Goal: Task Accomplishment & Management: Use online tool/utility

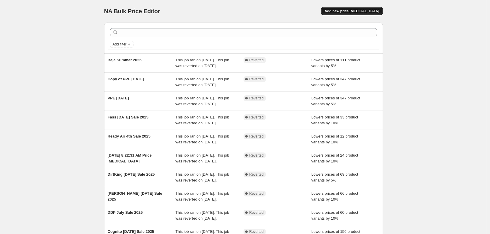
click at [359, 10] on span "Add new price change job" at bounding box center [351, 11] width 55 height 5
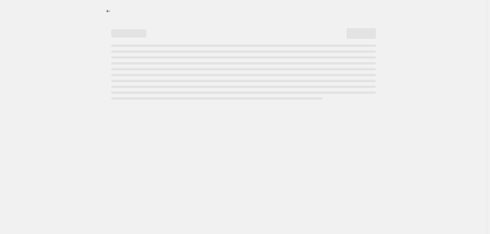
select select "percentage"
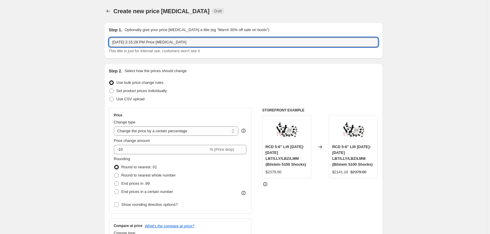
drag, startPoint x: 171, startPoint y: 43, endPoint x: 89, endPoint y: 47, distance: 81.6
click at [130, 40] on input "Airdog" at bounding box center [243, 42] width 269 height 9
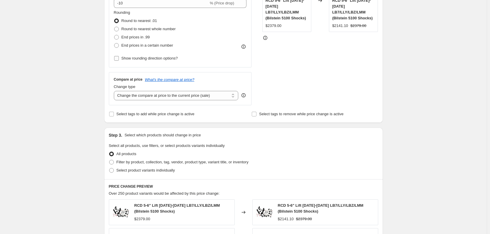
scroll to position [147, 0]
type input "Airdog Summer Sale 2025"
click at [126, 113] on span "Select tags to add while price change is active" at bounding box center [155, 113] width 78 height 4
click at [114, 113] on input "Select tags to add while price change is active" at bounding box center [111, 113] width 5 height 5
checkbox input "true"
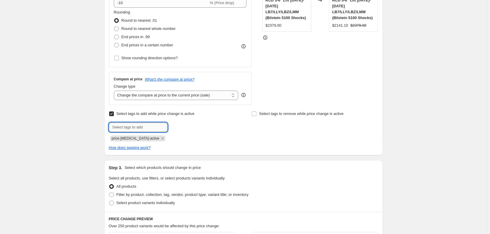
click at [129, 129] on input "text" at bounding box center [138, 127] width 59 height 9
type input "CLEARANCE & SALE"
click at [183, 128] on span "CLEARANCE & ..." at bounding box center [195, 127] width 30 height 4
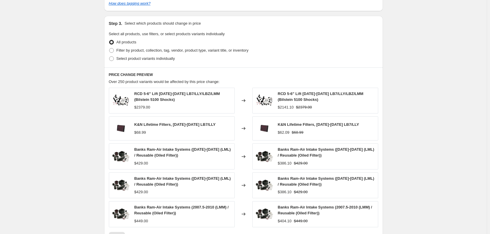
scroll to position [235, 0]
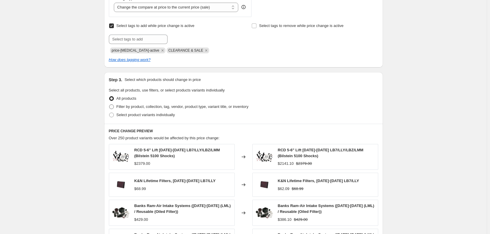
click at [122, 107] on span "Filter by product, collection, tag, vendor, product type, variant title, or inv…" at bounding box center [182, 106] width 132 height 4
click at [109, 105] on input "Filter by product, collection, tag, vendor, product type, variant title, or inv…" at bounding box center [109, 104] width 0 height 0
radio input "true"
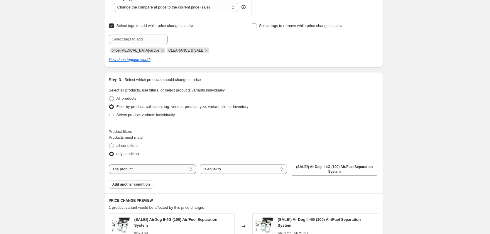
click at [153, 169] on select "The product The product's collection The product's tag The product's vendor The…" at bounding box center [152, 169] width 87 height 9
select select "vendor"
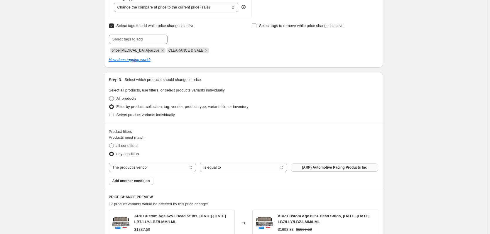
click at [304, 167] on button "(ARP) Automotive Racing Products Inc" at bounding box center [334, 167] width 87 height 8
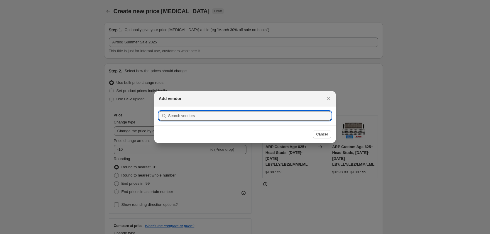
scroll to position [0, 0]
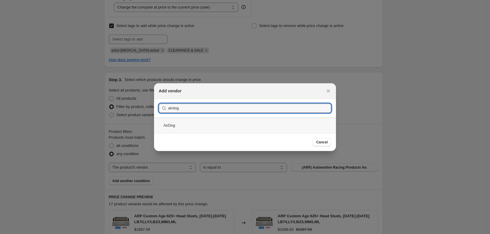
type input "airdog"
click at [170, 129] on div "AirDog" at bounding box center [245, 126] width 182 height 16
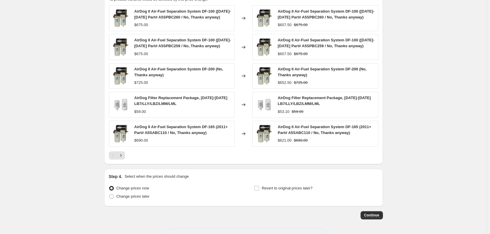
scroll to position [440, 0]
click at [121, 155] on icon "Next" at bounding box center [121, 155] width 6 height 6
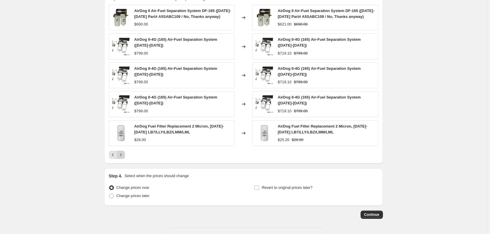
click at [122, 154] on icon "Next" at bounding box center [121, 155] width 6 height 6
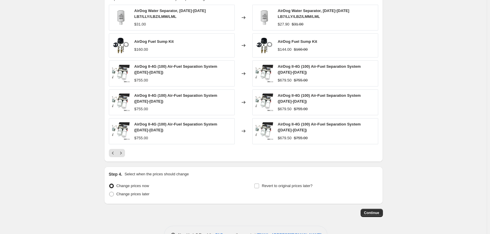
click at [122, 154] on icon "Next" at bounding box center [121, 153] width 6 height 6
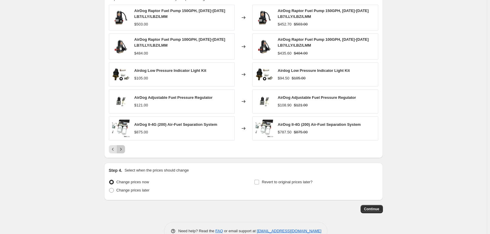
click at [123, 151] on icon "Next" at bounding box center [121, 149] width 6 height 6
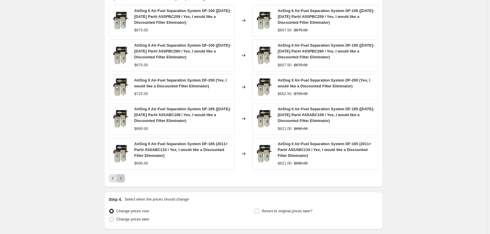
click at [123, 177] on icon "Next" at bounding box center [121, 178] width 6 height 6
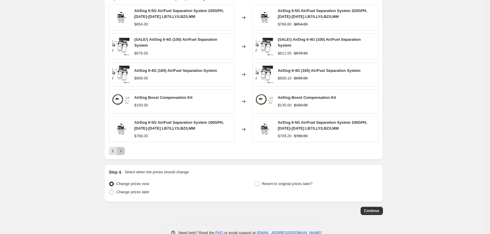
click at [122, 150] on icon "Next" at bounding box center [121, 151] width 6 height 6
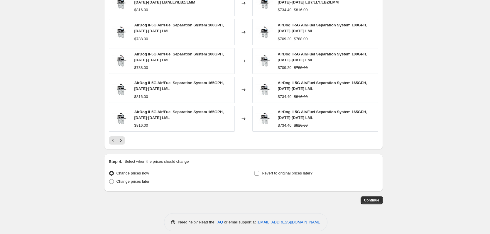
scroll to position [461, 0]
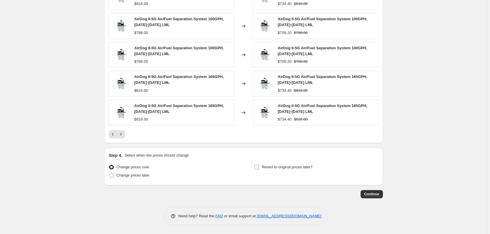
click at [259, 167] on input "Revert to original prices later?" at bounding box center [256, 167] width 5 height 5
checkbox input "true"
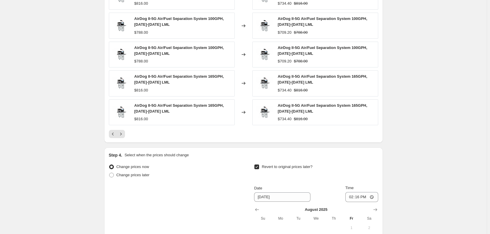
scroll to position [519, 0]
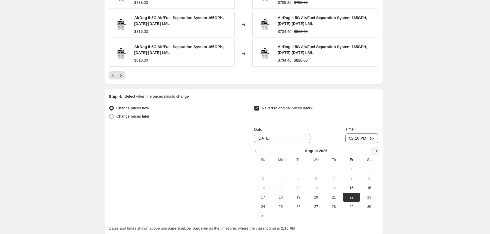
click at [375, 151] on icon "Show next month, September 2025" at bounding box center [375, 151] width 6 height 6
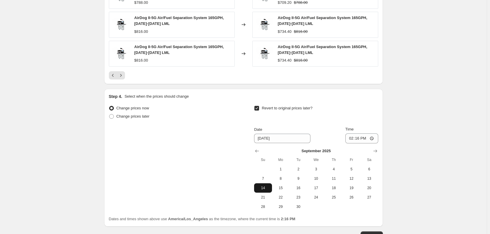
click at [267, 185] on button "14" at bounding box center [263, 187] width 18 height 9
type input "9/14/2025"
drag, startPoint x: 354, startPoint y: 139, endPoint x: 353, endPoint y: 136, distance: 3.3
click at [354, 138] on input "14:16" at bounding box center [361, 138] width 33 height 10
type input "23:59"
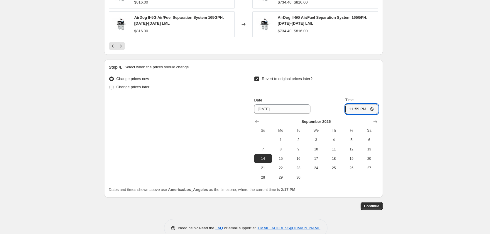
scroll to position [561, 0]
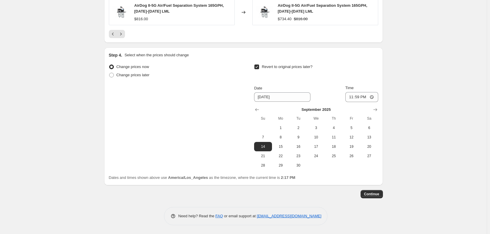
click at [376, 77] on div "Revert to original prices later?" at bounding box center [316, 72] width 124 height 18
click at [370, 191] on button "Continue" at bounding box center [371, 194] width 22 height 8
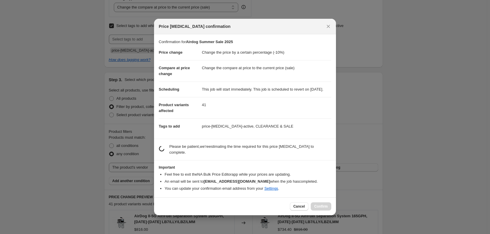
scroll to position [0, 0]
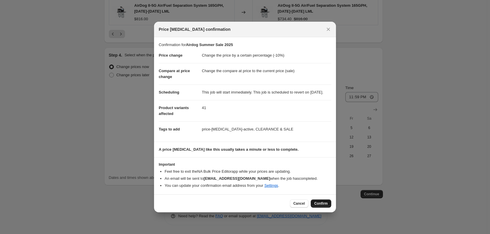
click at [318, 205] on span "Confirm" at bounding box center [320, 203] width 13 height 5
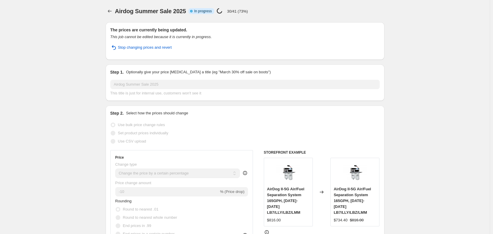
select select "percentage"
select select "vendor"
